Goal: Entertainment & Leisure: Consume media (video, audio)

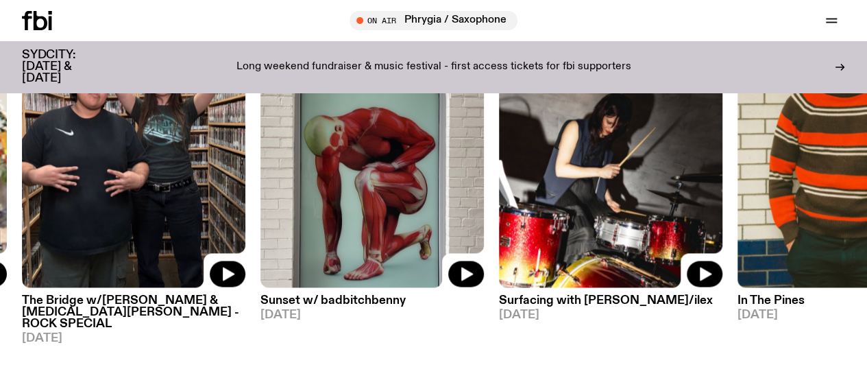
scroll to position [1133, 0]
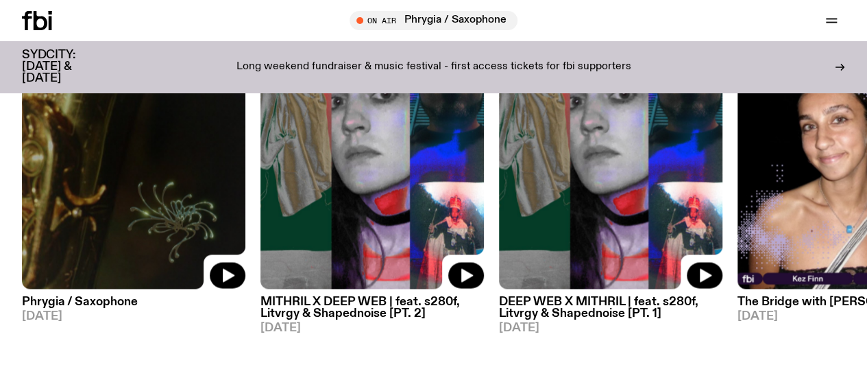
click at [120, 180] on img at bounding box center [133, 139] width 223 height 298
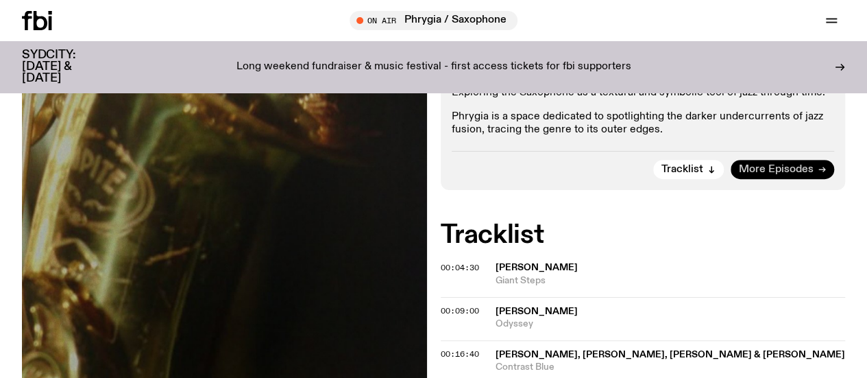
scroll to position [256, 0]
click at [794, 175] on span "More Episodes" at bounding box center [776, 170] width 75 height 10
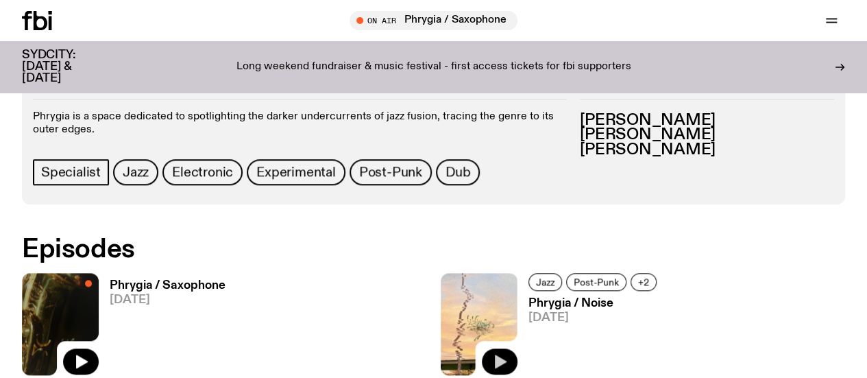
scroll to position [603, 0]
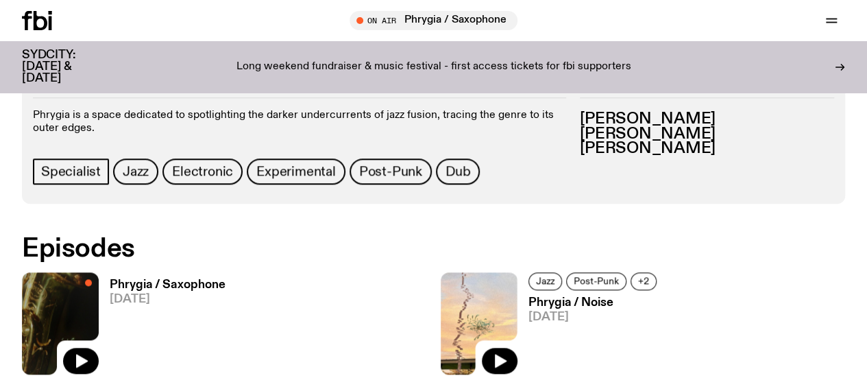
click at [441, 272] on img at bounding box center [479, 323] width 77 height 102
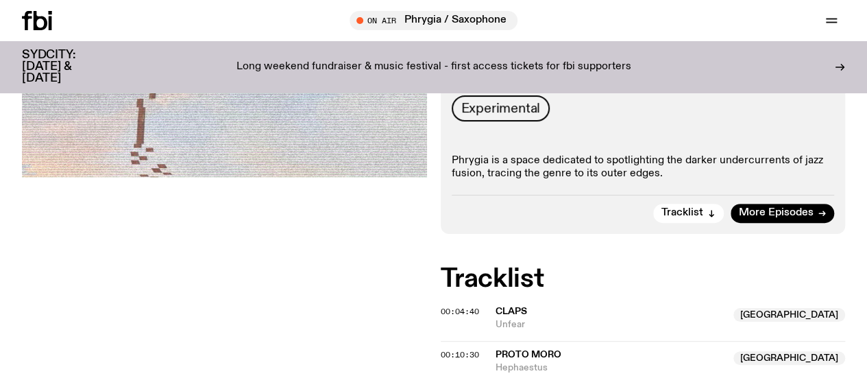
scroll to position [220, 0]
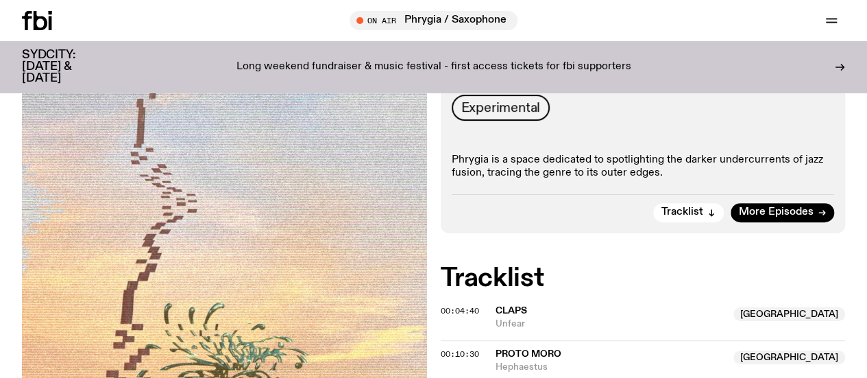
click at [614, 180] on p "Phrygia is a space dedicated to spotlighting the darker undercurrents of jazz f…" at bounding box center [643, 167] width 383 height 26
drag, startPoint x: 360, startPoint y: 140, endPoint x: 614, endPoint y: 186, distance: 257.8
click at [614, 180] on p "Phrygia is a space dedicated to spotlighting the darker undercurrents of jazz f…" at bounding box center [643, 167] width 383 height 26
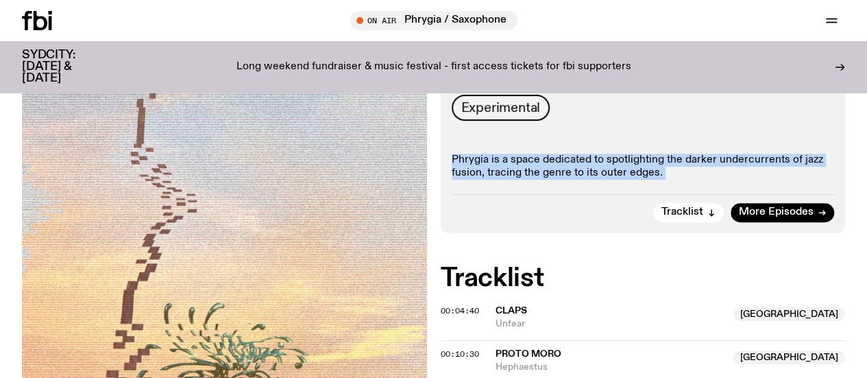
click at [614, 180] on p "Phrygia is a space dedicated to spotlighting the darker undercurrents of jazz f…" at bounding box center [643, 167] width 383 height 26
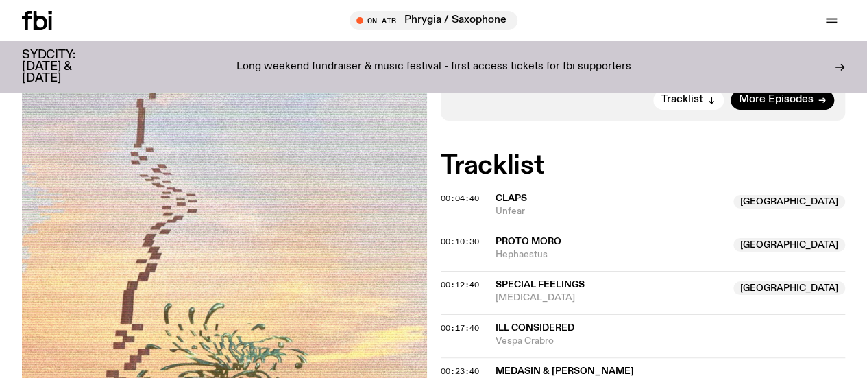
scroll to position [325, 0]
